Goal: Task Accomplishment & Management: Manage account settings

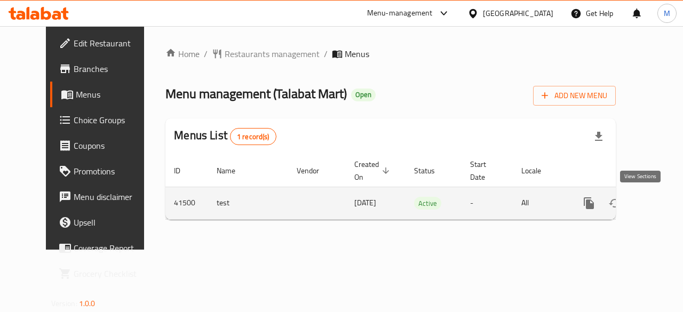
click at [659, 204] on icon "enhanced table" at bounding box center [665, 203] width 13 height 13
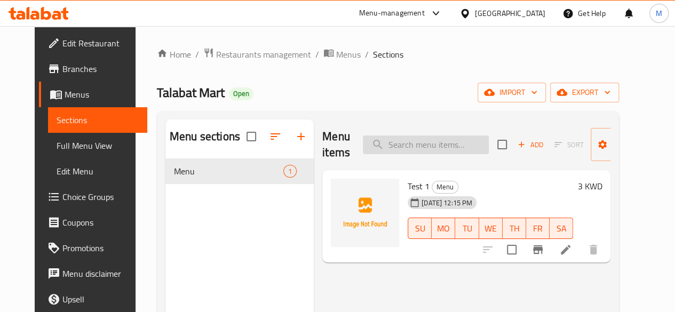
click at [405, 139] on input "search" at bounding box center [426, 145] width 126 height 19
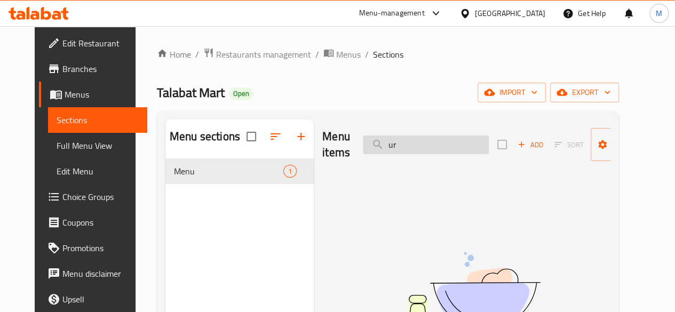
type input "u"
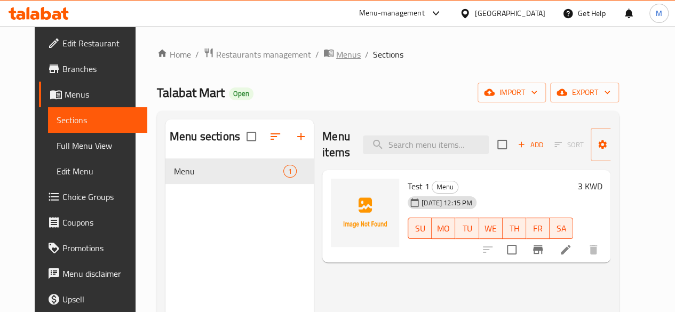
click at [336, 58] on span "Menus" at bounding box center [348, 54] width 25 height 13
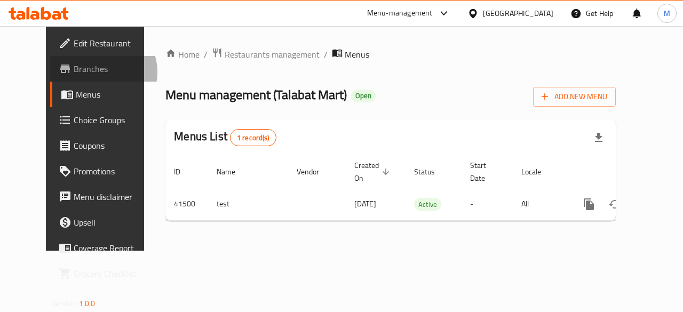
click at [74, 72] on span "Branches" at bounding box center [113, 68] width 78 height 13
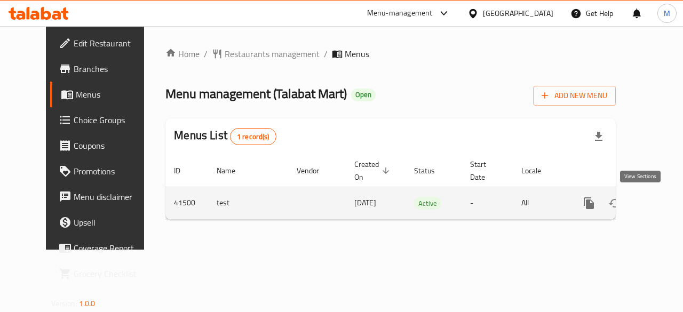
click at [659, 204] on icon "enhanced table" at bounding box center [665, 203] width 13 height 13
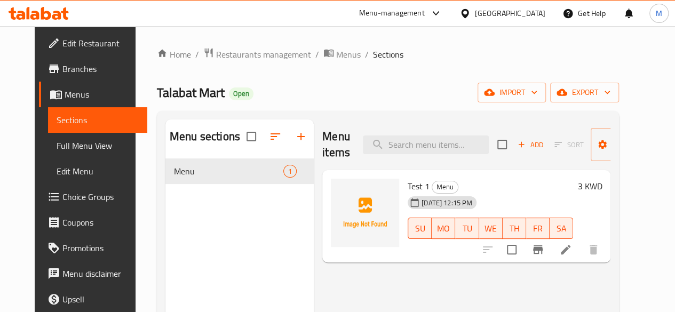
scroll to position [1, 0]
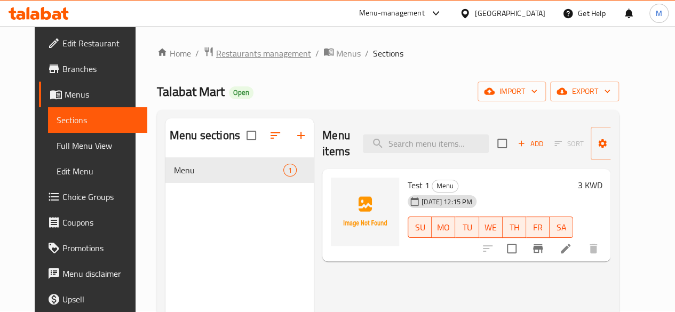
click at [261, 49] on span "Restaurants management" at bounding box center [263, 53] width 95 height 13
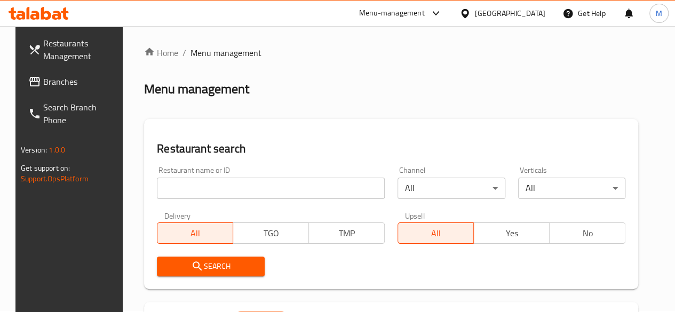
paste input "21667"
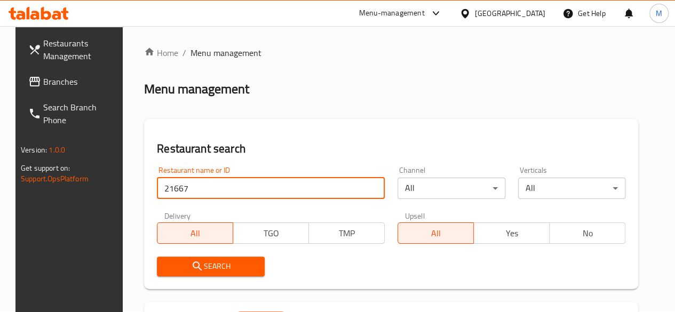
click at [223, 192] on input "21667" at bounding box center [271, 188] width 228 height 21
type input "21667"
click button "Search" at bounding box center [210, 267] width 107 height 20
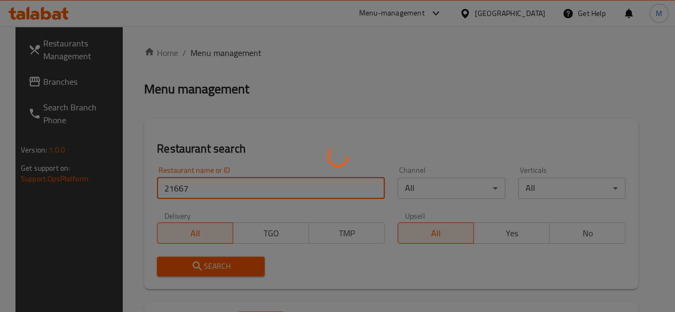
scroll to position [155, 0]
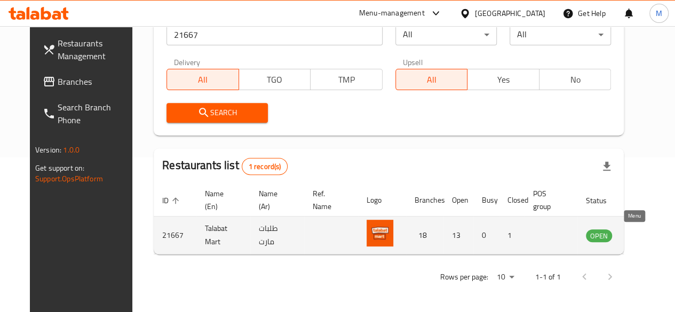
click at [642, 233] on icon "enhanced table" at bounding box center [648, 236] width 12 height 9
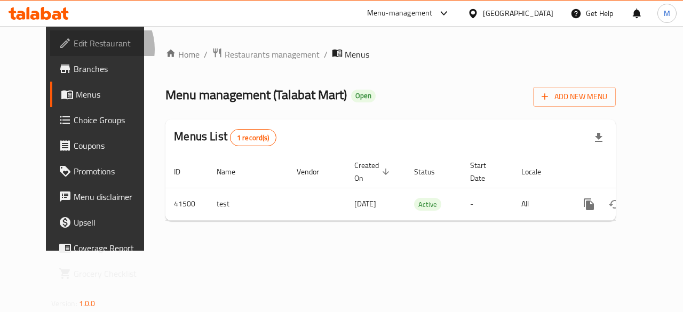
click at [74, 49] on span "Edit Restaurant" at bounding box center [113, 43] width 78 height 13
